Goal: Information Seeking & Learning: Learn about a topic

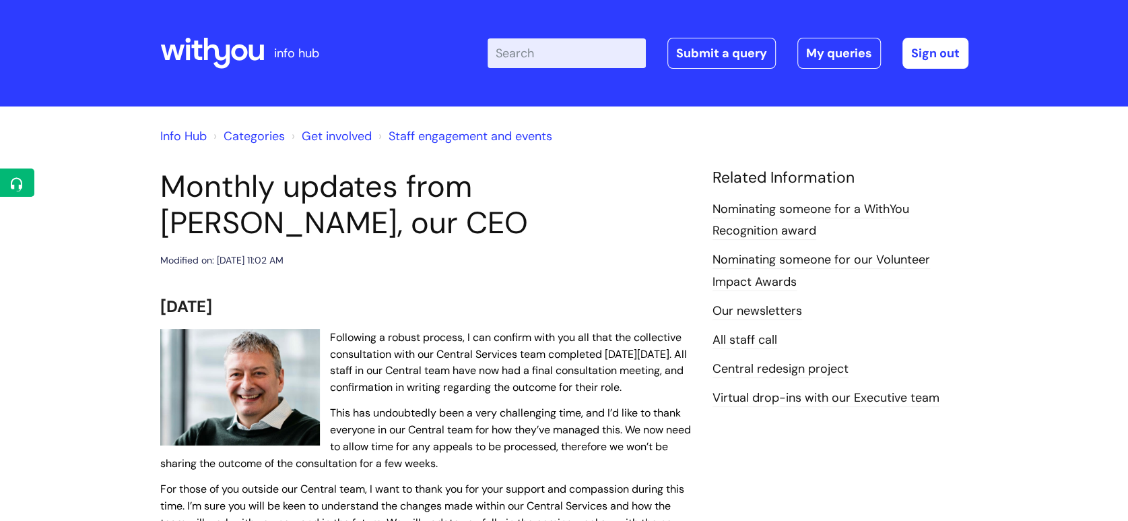
click at [247, 57] on icon at bounding box center [212, 53] width 104 height 32
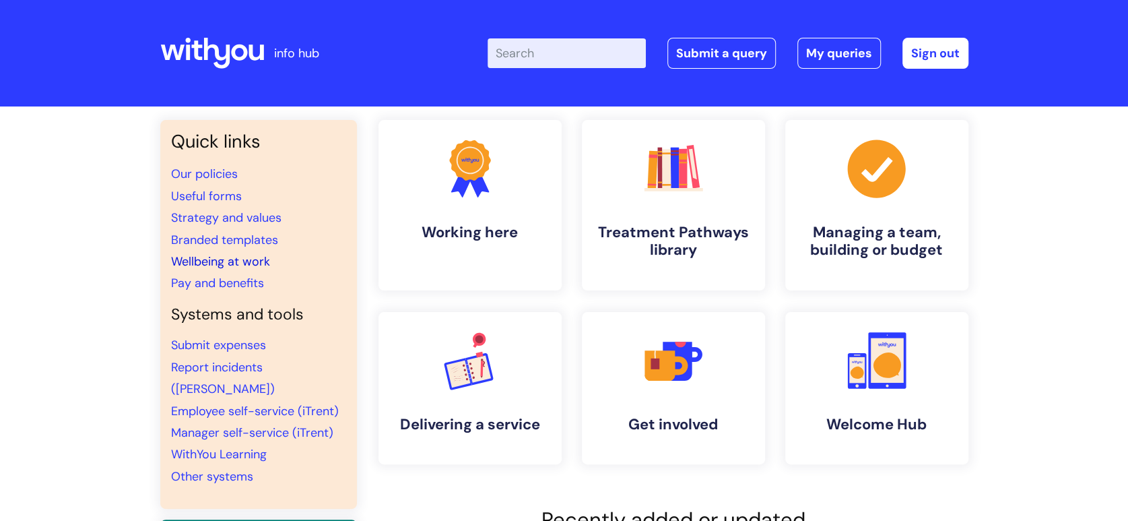
click at [222, 264] on link "Wellbeing at work" at bounding box center [220, 261] width 99 height 16
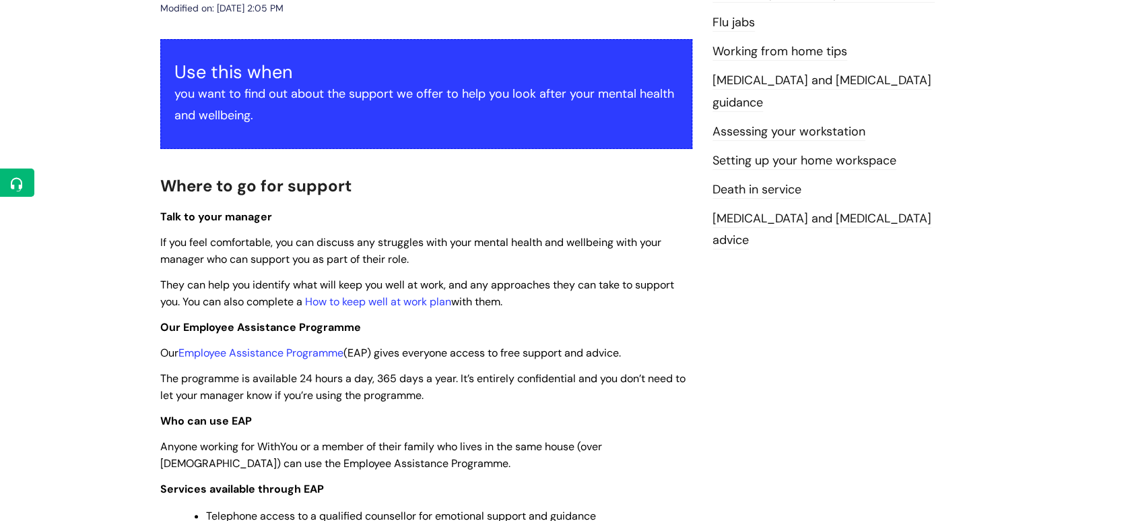
scroll to position [224, 0]
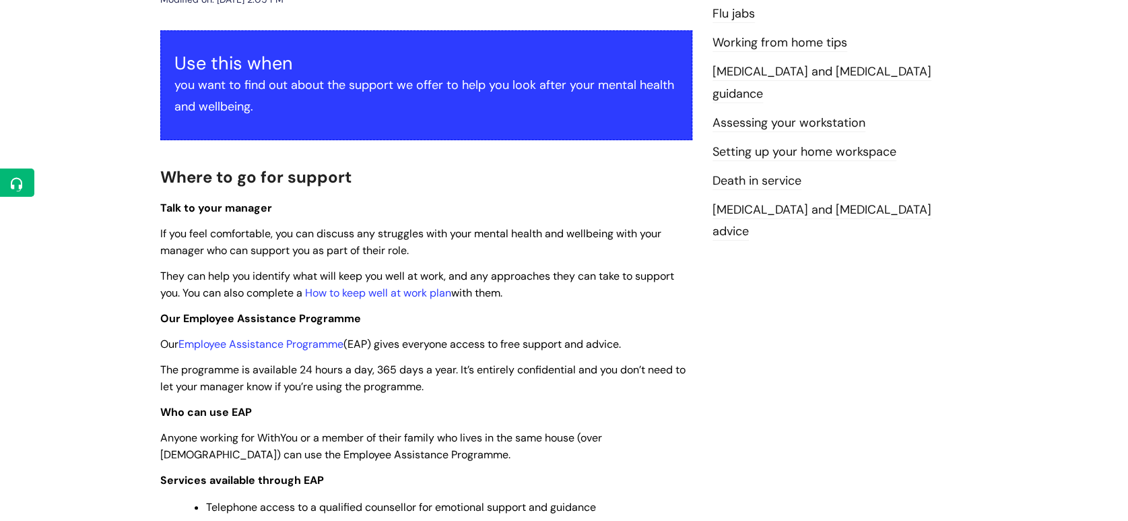
click at [594, 296] on p "They can help you identify what will keep you well at work, and any approaches …" at bounding box center [426, 284] width 532 height 34
click at [285, 311] on span "Our Employee Assistance Programme" at bounding box center [260, 318] width 201 height 14
